Goal: Task Accomplishment & Management: Use online tool/utility

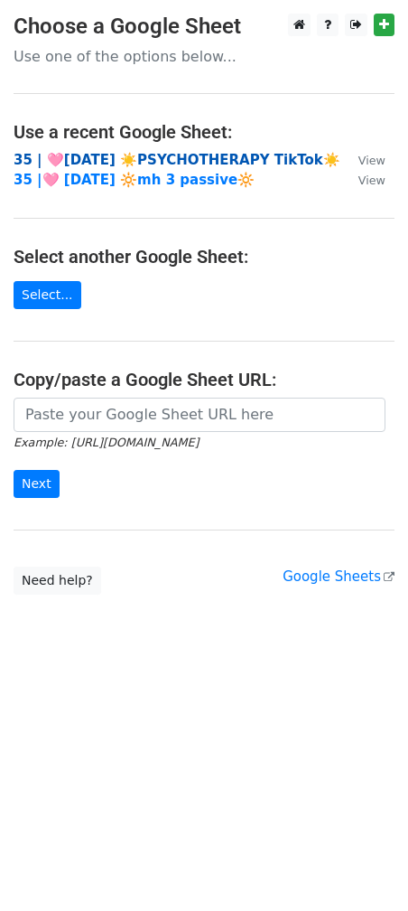
click at [165, 157] on strong "35 | 🩷[DATE] ☀️PSYCHOTHERAPY TikTok☀️" at bounding box center [177, 160] width 327 height 16
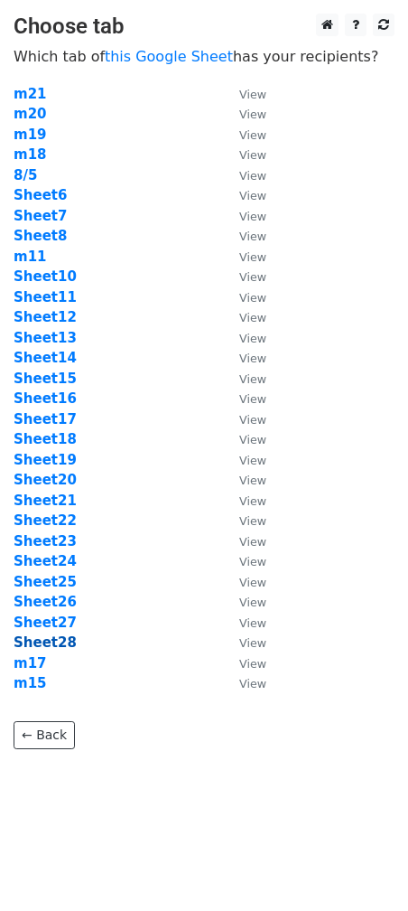
click at [61, 638] on strong "Sheet28" at bounding box center [45, 642] width 63 height 16
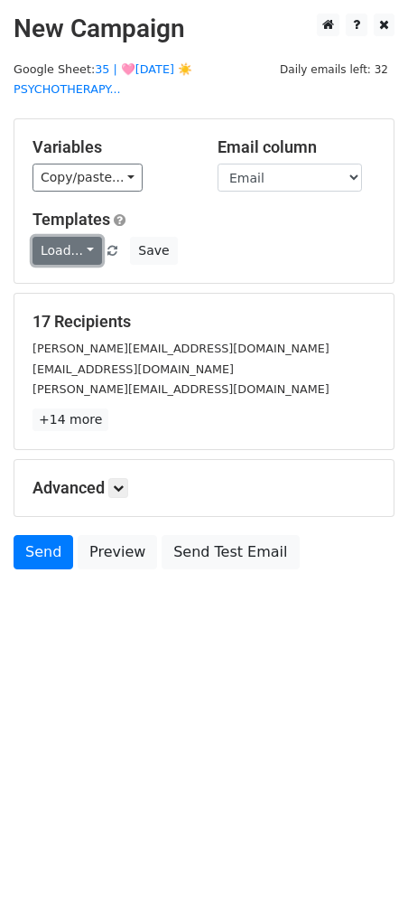
click at [60, 238] on link "Load..." at bounding box center [68, 251] width 70 height 28
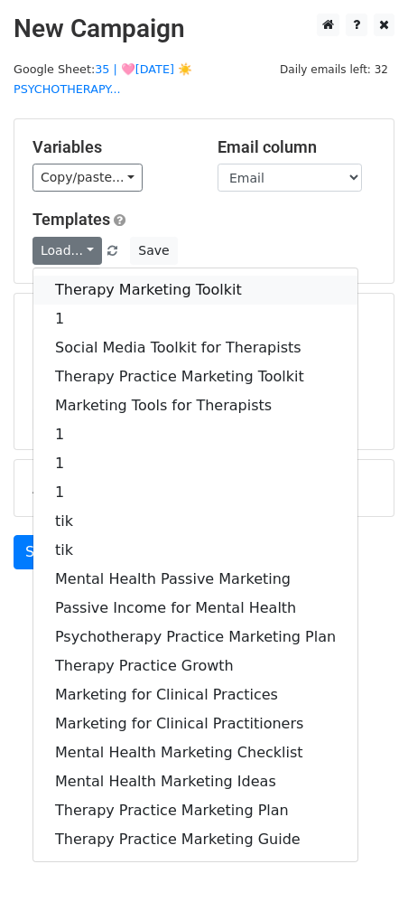
click at [100, 298] on link "Therapy Marketing Toolkit" at bounding box center [195, 290] width 324 height 29
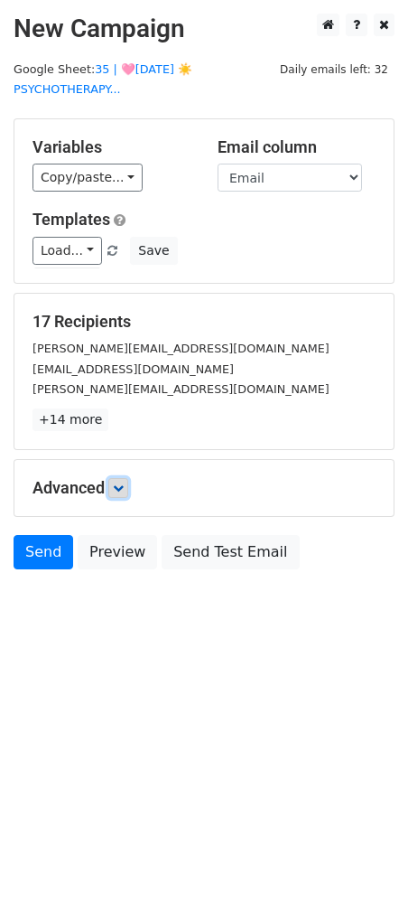
click at [124, 487] on icon at bounding box center [118, 488] width 11 height 11
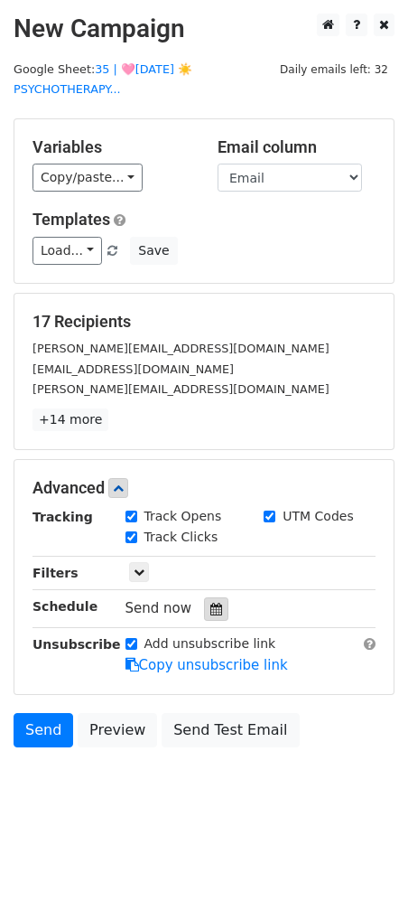
click at [211, 603] on icon at bounding box center [217, 609] width 12 height 13
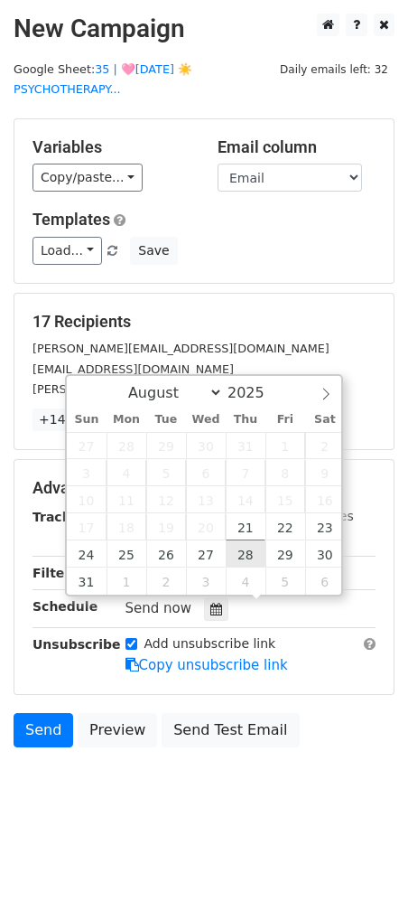
type input "2025-08-28 12:00"
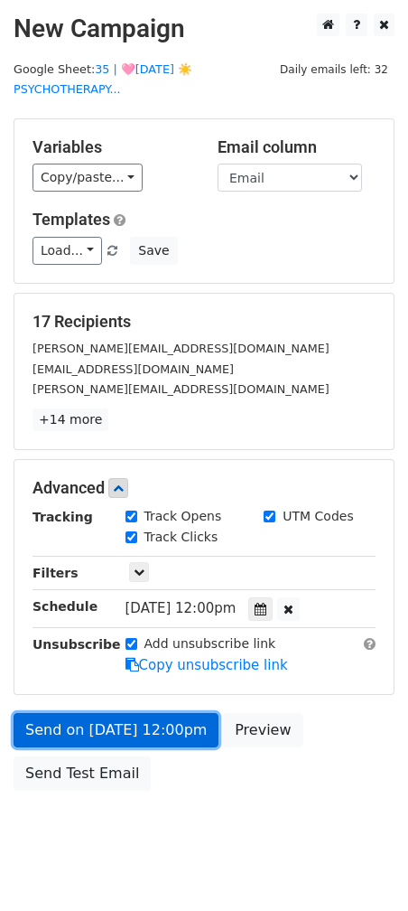
click at [183, 671] on form "Variables Copy/paste... {{Name}} {{Email}} Email column Name Email Templates Lo…" at bounding box center [204, 458] width 381 height 681
click at [189, 716] on link "Send on Aug 28 at 12:00pm" at bounding box center [116, 730] width 205 height 34
